Goal: Task Accomplishment & Management: Manage account settings

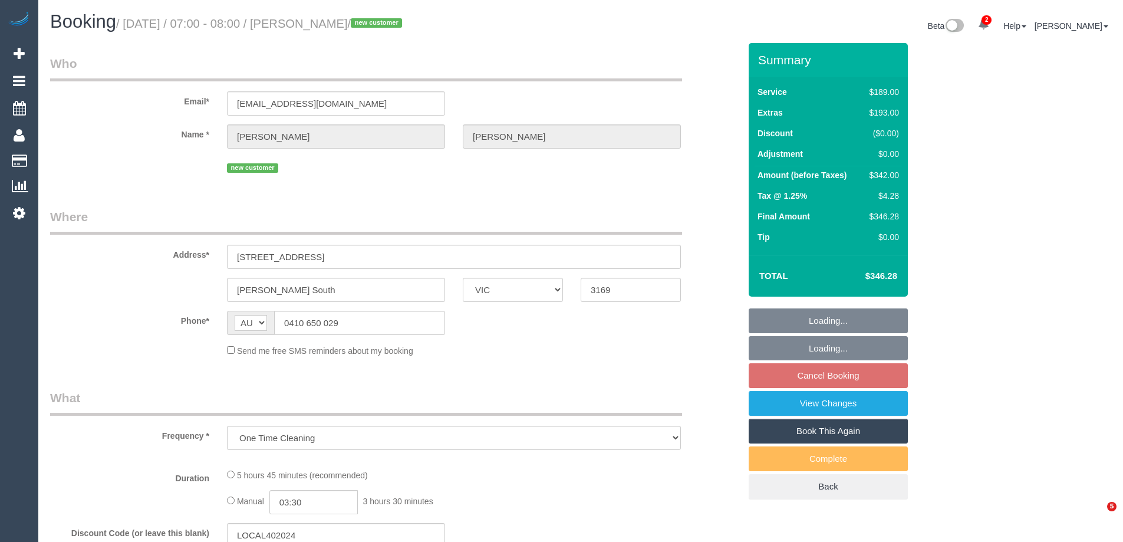
select select "VIC"
select select "number:28"
select select "number:16"
select select "number:19"
select select "number:25"
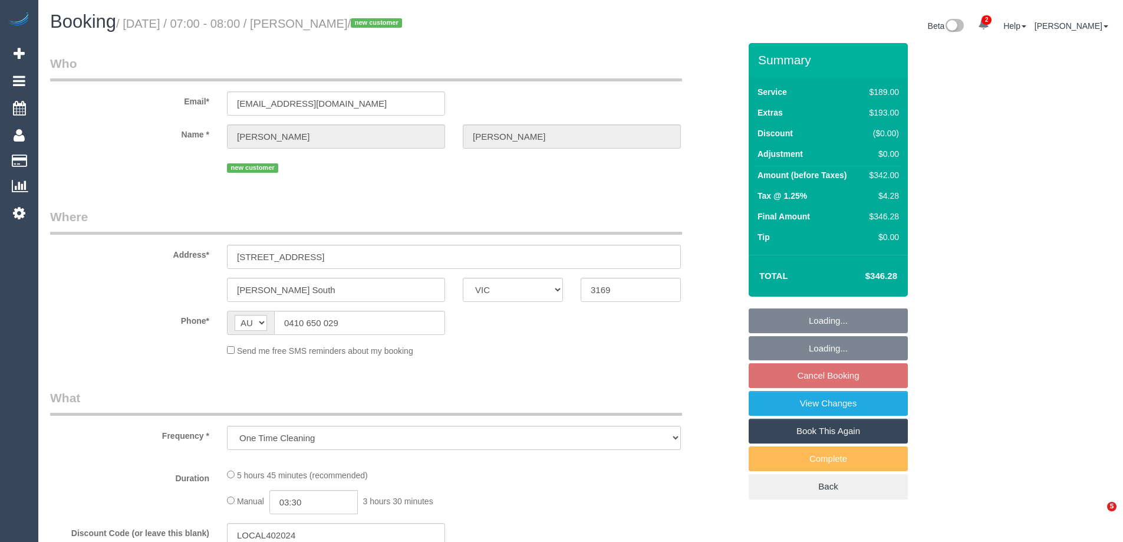
select select "number:11"
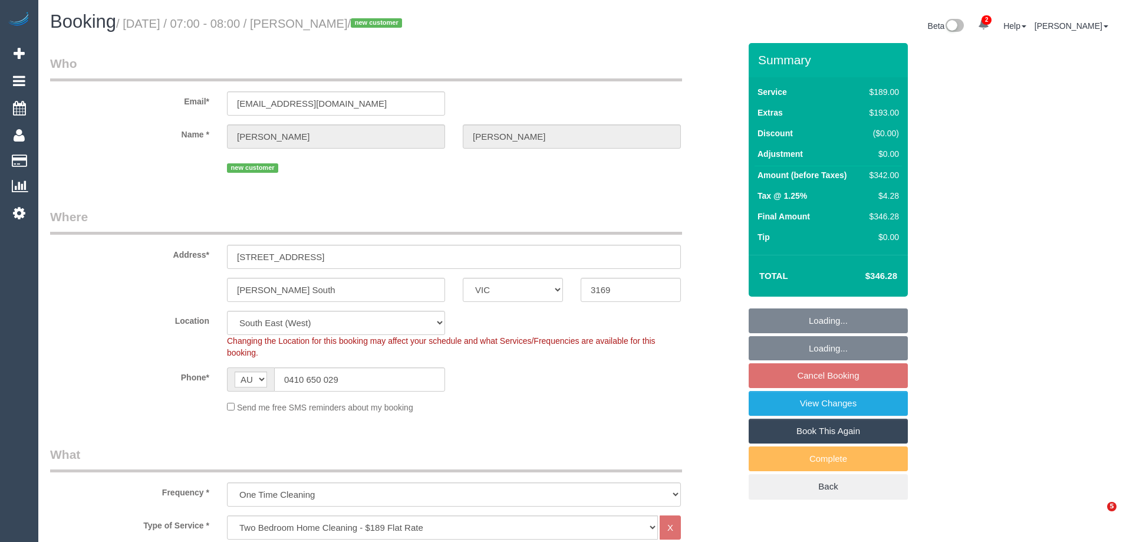
select select "object:1331"
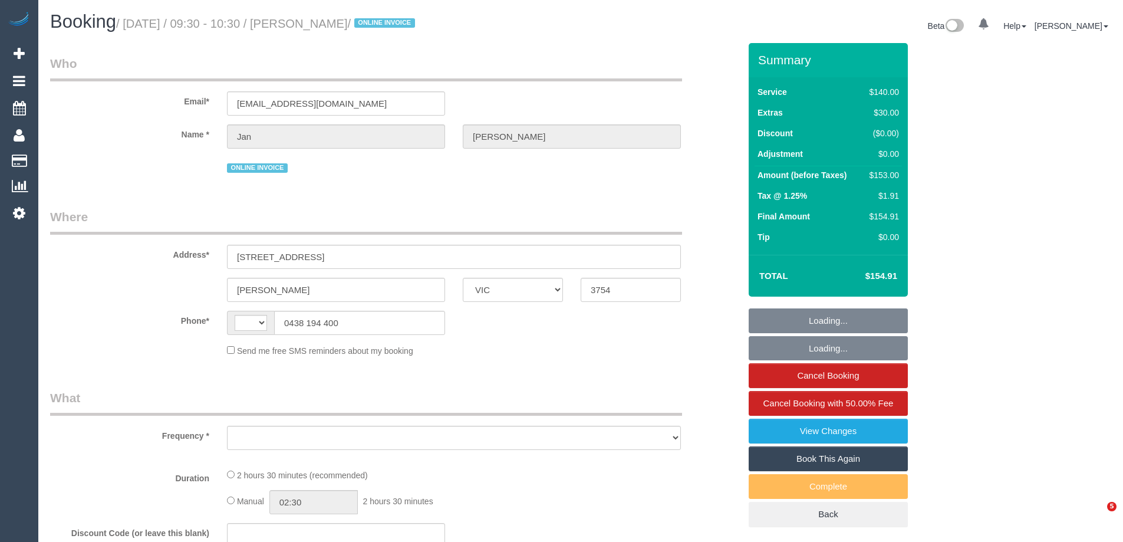
select select "VIC"
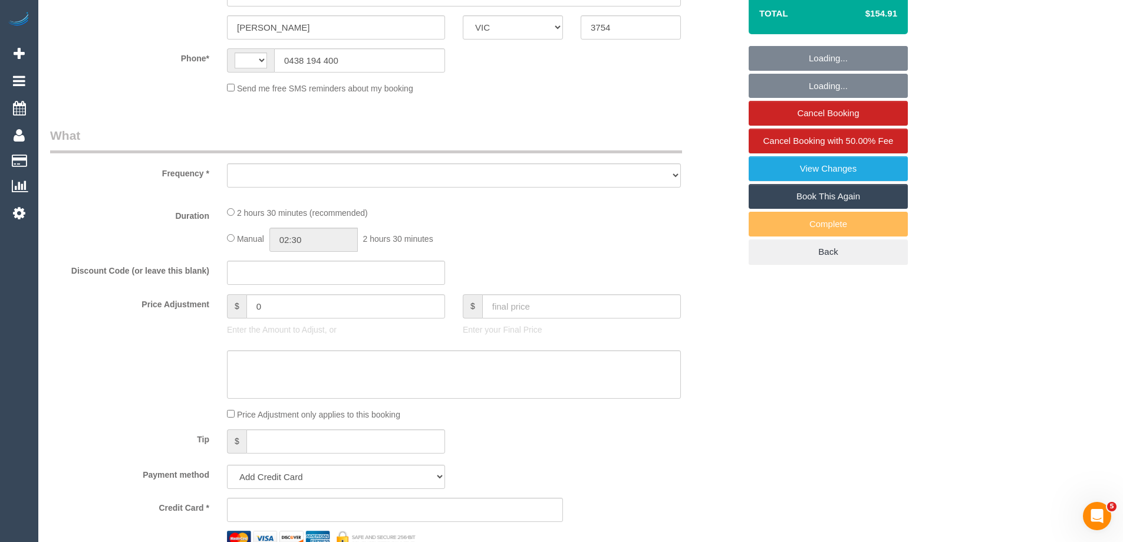
scroll to position [295, 0]
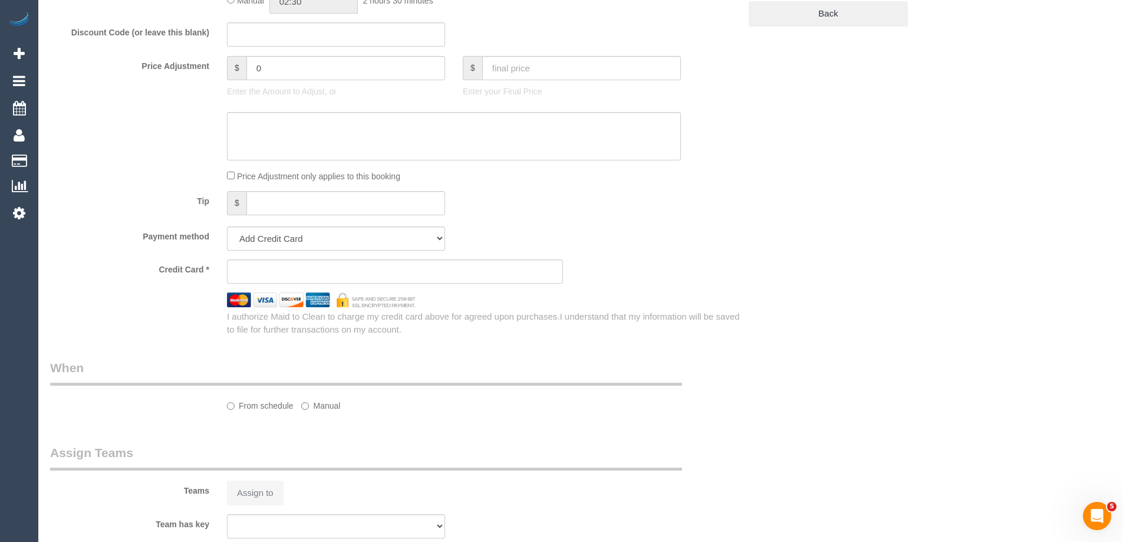
select select "string:AU"
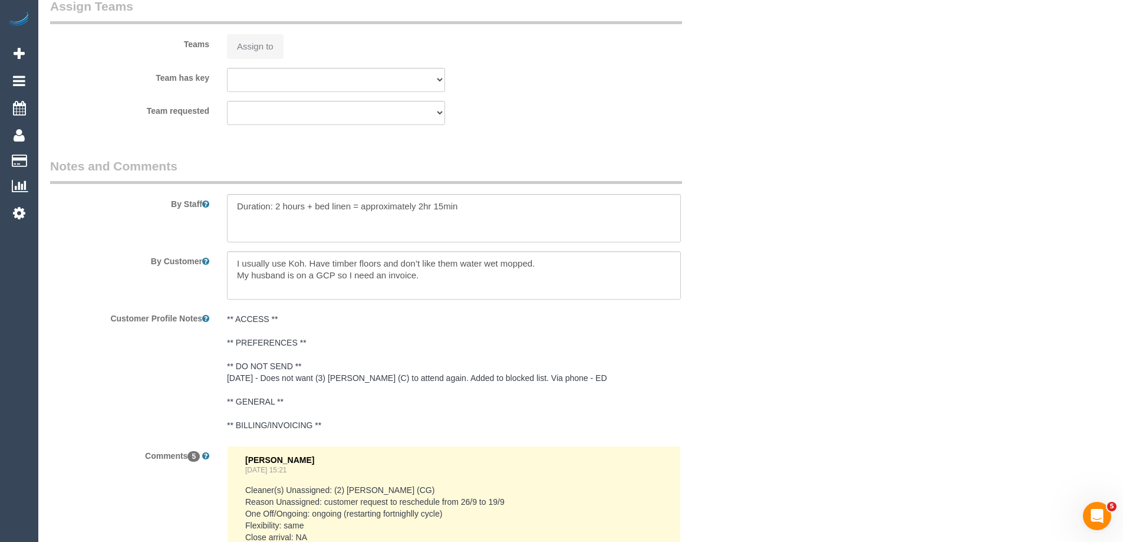
select select "object:649"
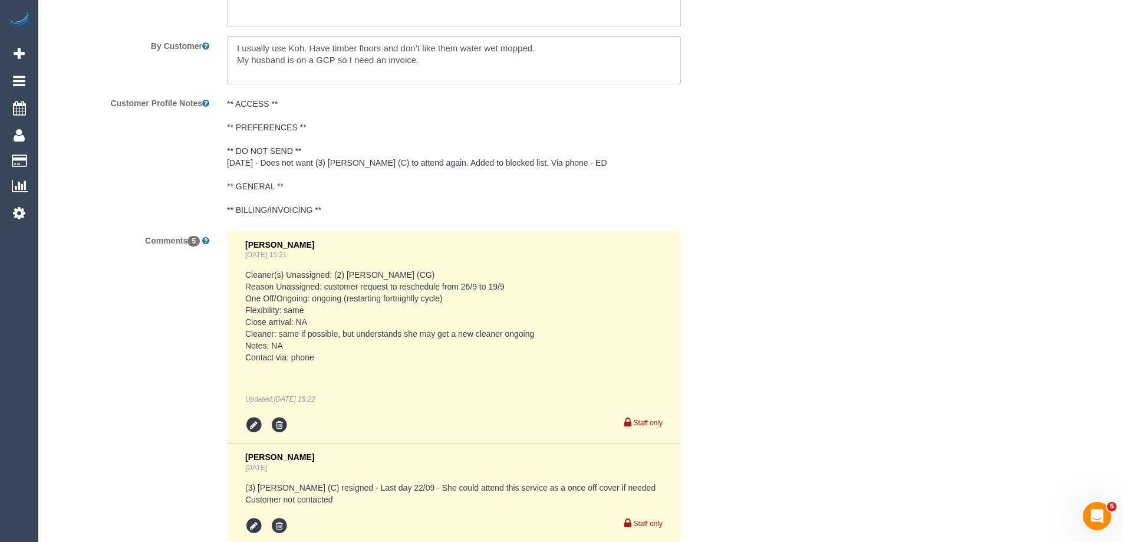
select select "string:stripe-pm_1ReTGj2GScqysDRV4UfZI03s"
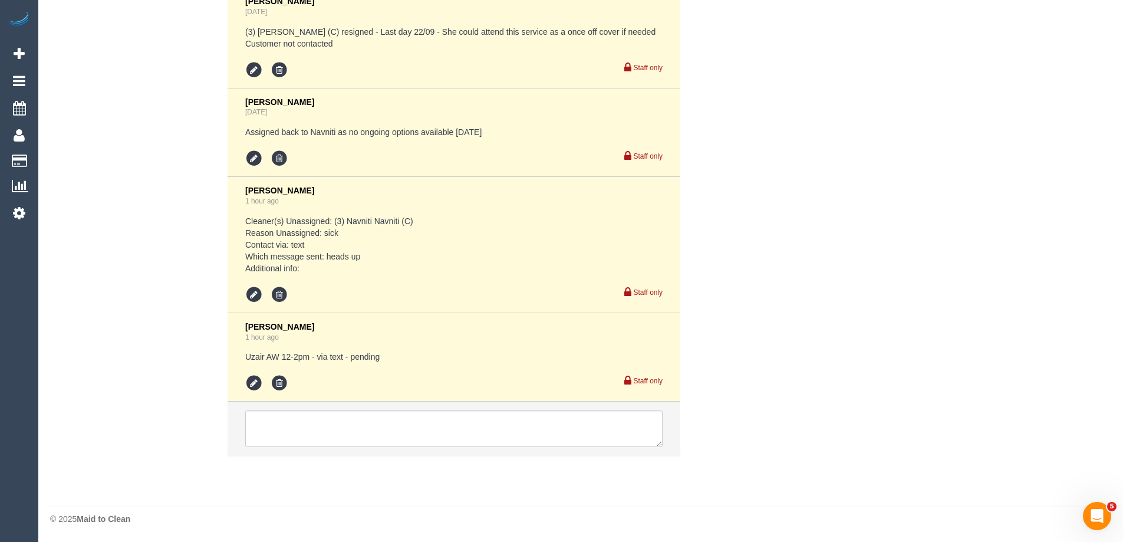
select select "number:28"
select select "number:14"
select select "number:18"
select select "number:24"
select select "number:34"
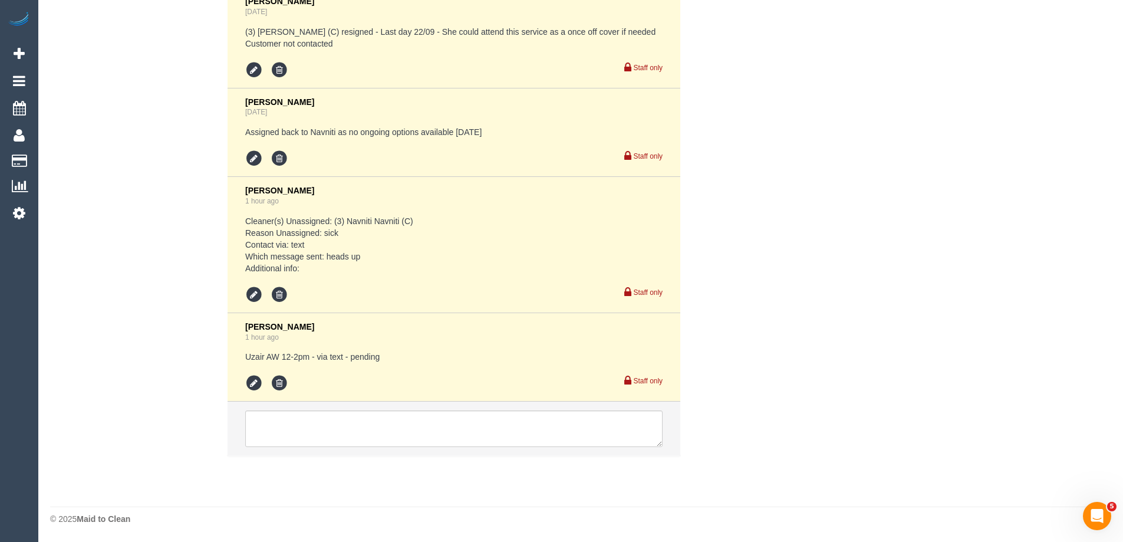
select select "number:12"
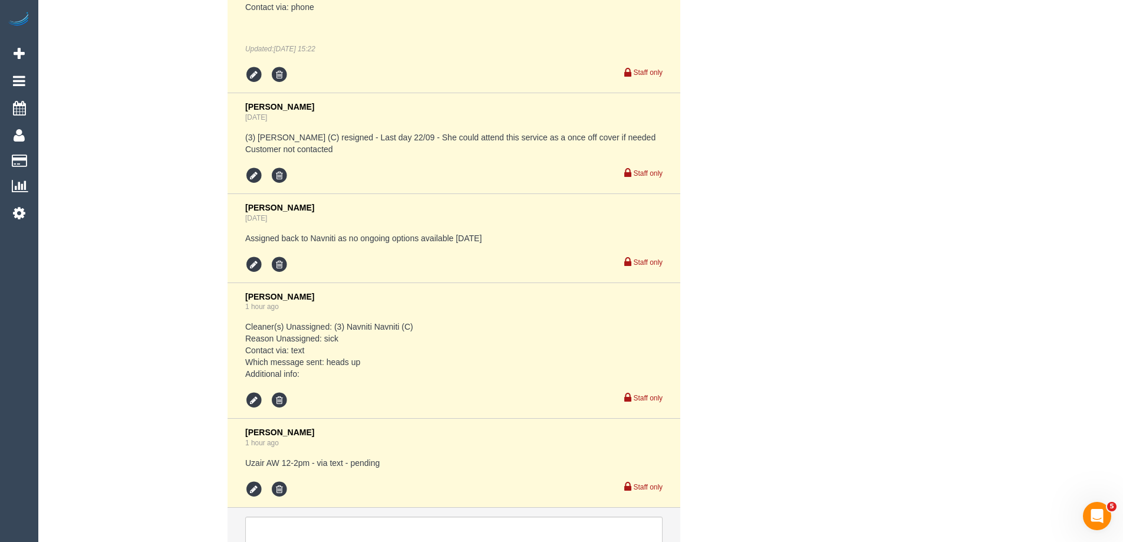
select select "object:1386"
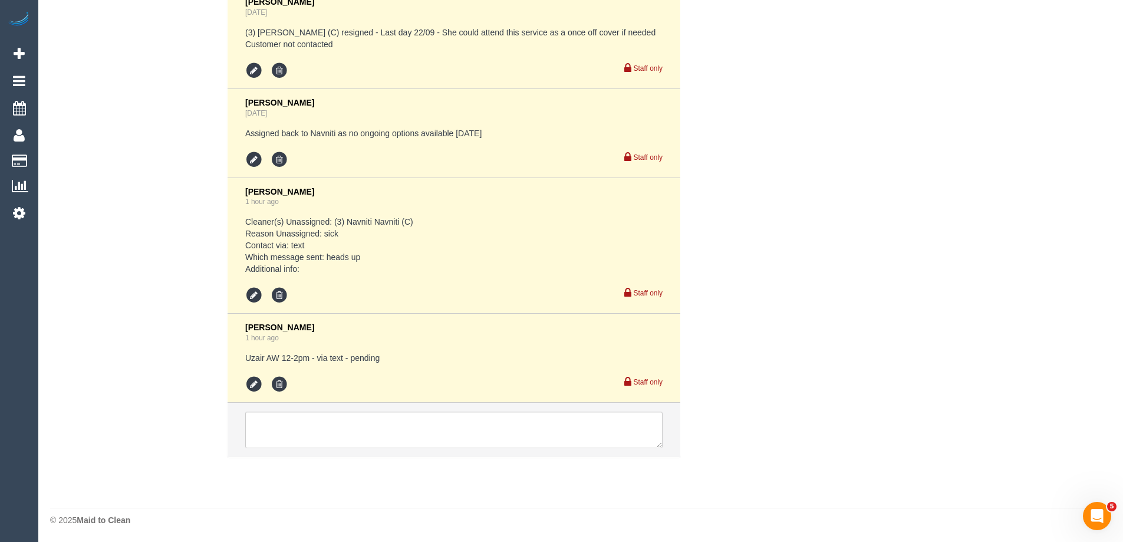
scroll to position [2531, 0]
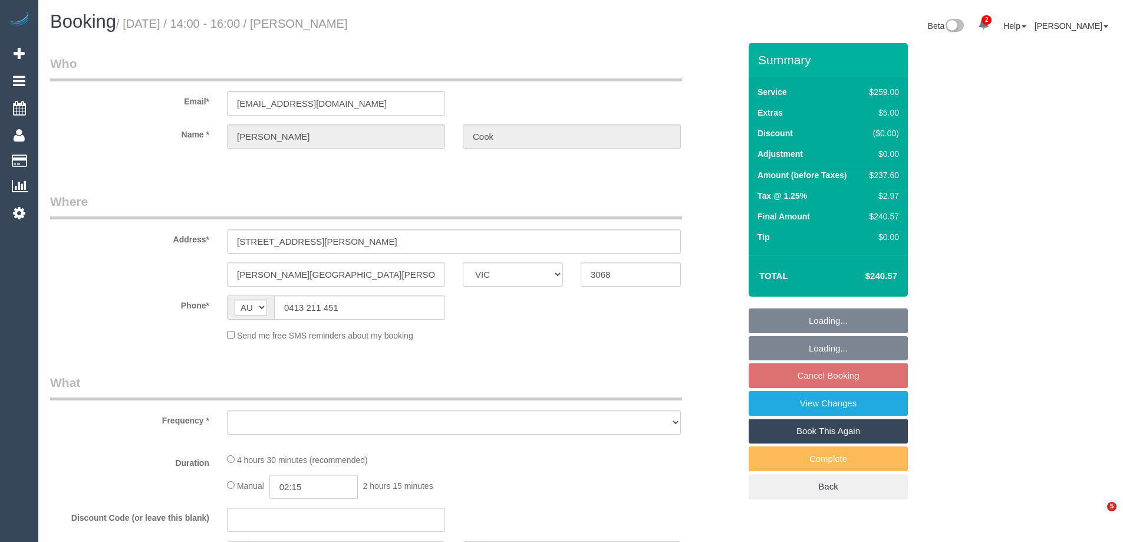
select select "VIC"
select select "object:540"
select select "string:stripe-pm_1RtOVb2GScqysDRVWZVtSfJj"
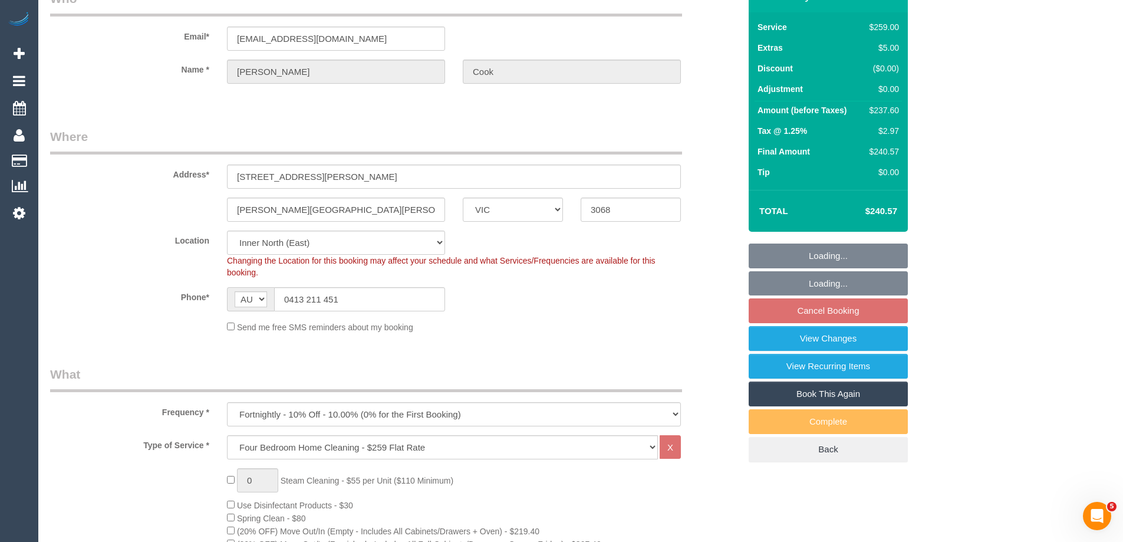
select select "number:27"
select select "number:14"
select select "number:19"
select select "number:36"
select select "number:34"
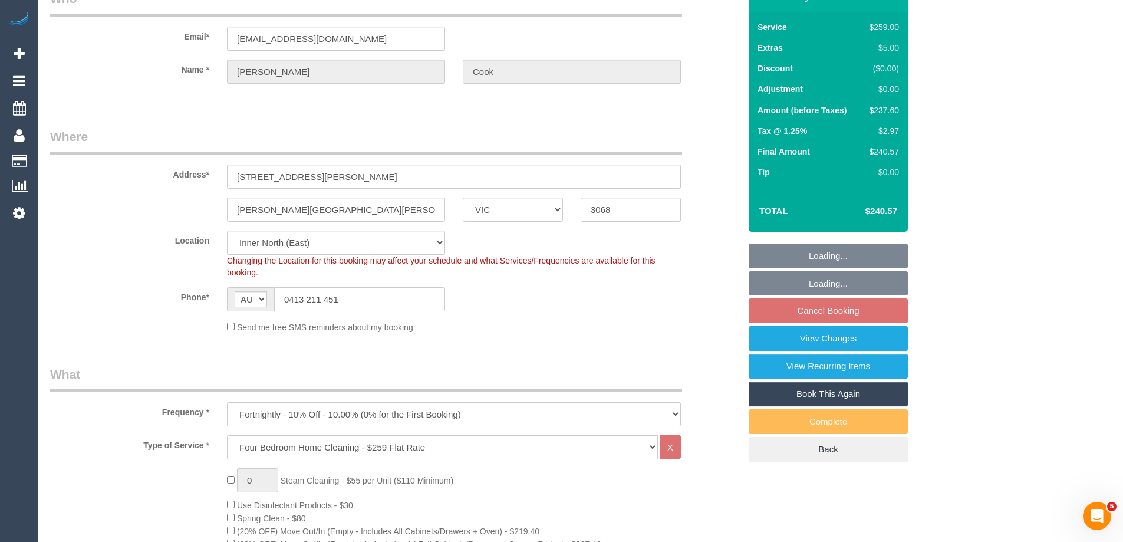
select select "number:13"
select select "object:1491"
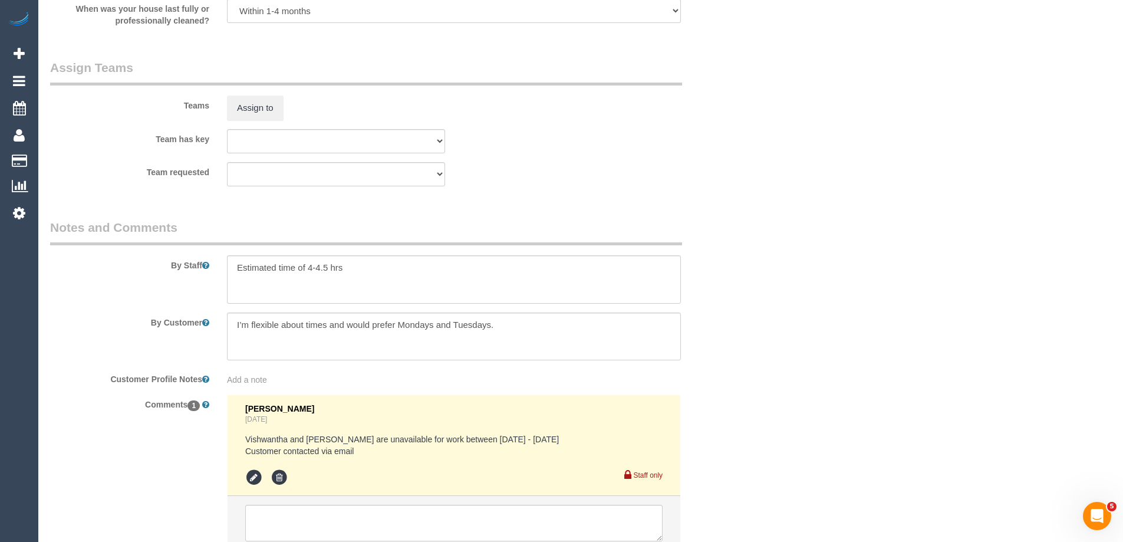
scroll to position [1909, 0]
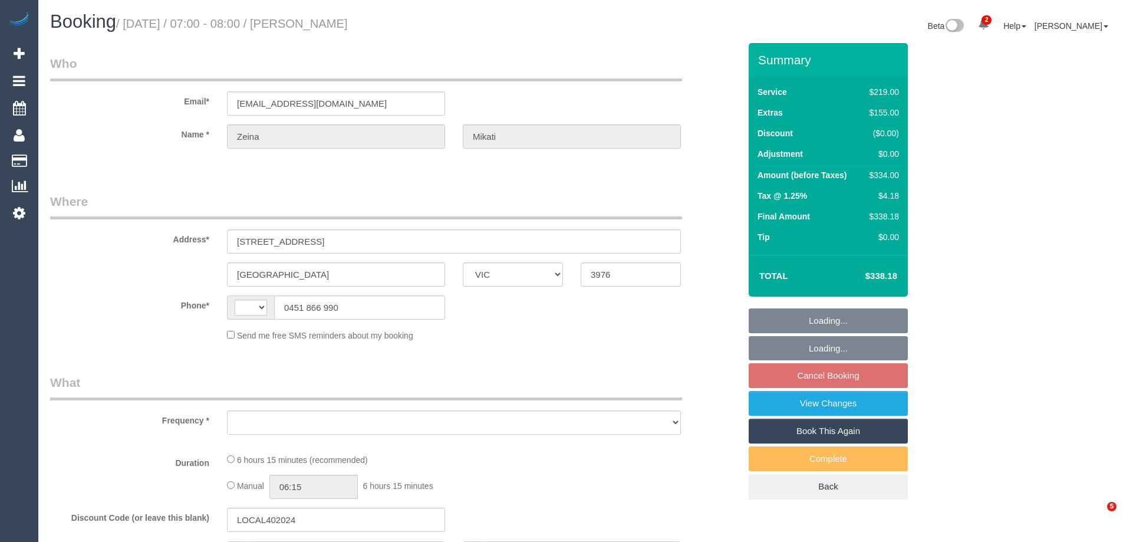
select select "VIC"
select select "string:AU"
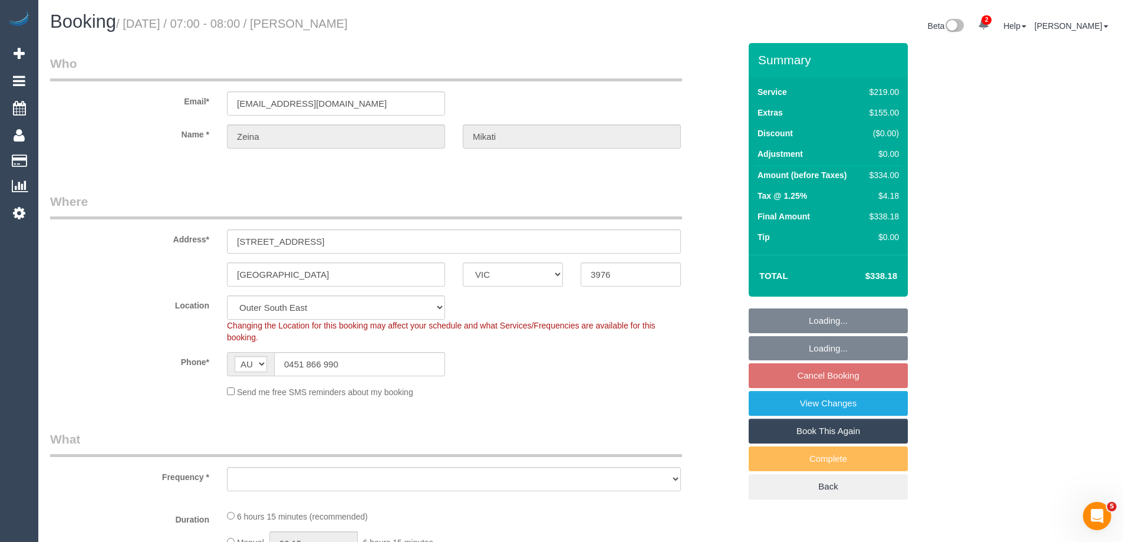
select select "object:542"
select select "string:stripe-pm_1S8gIm2GScqysDRVlu4LsE9H"
select select "spot1"
select select "number:29"
select select "number:14"
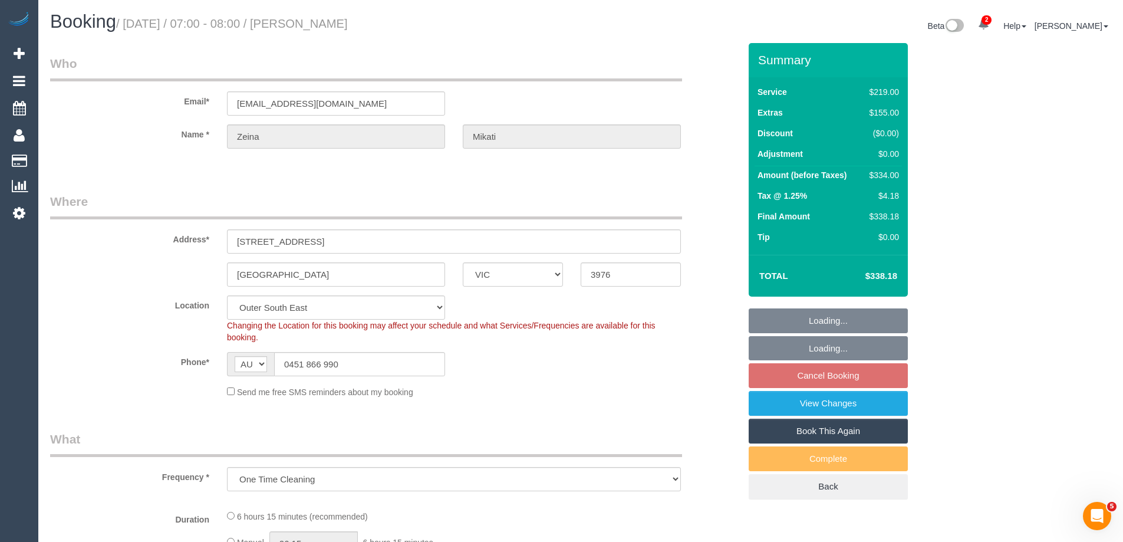
select select "number:18"
select select "number:36"
select select "number:26"
select select "object:994"
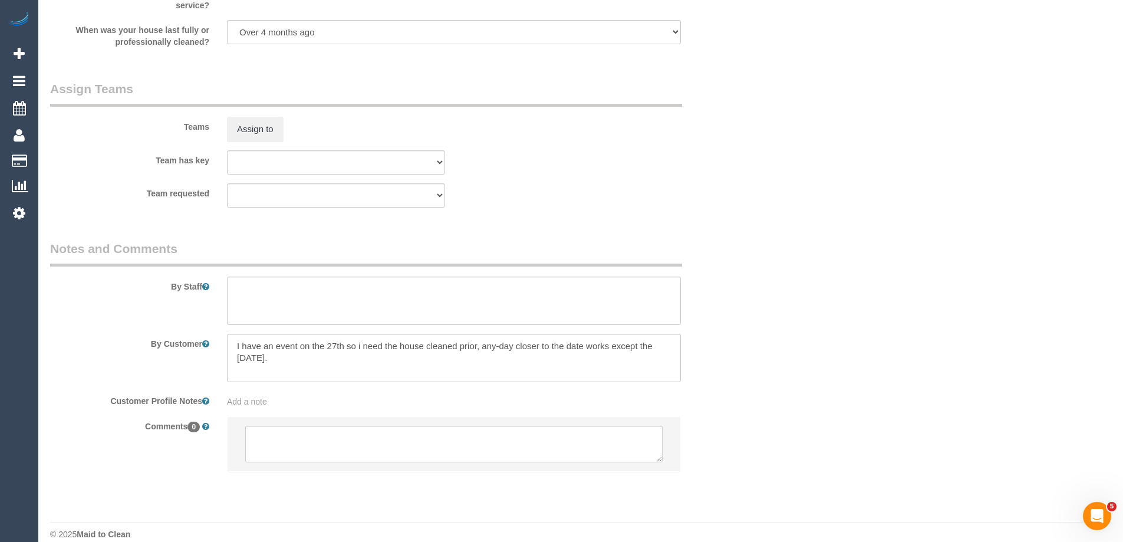
scroll to position [1723, 0]
